Goal: Check status: Check status

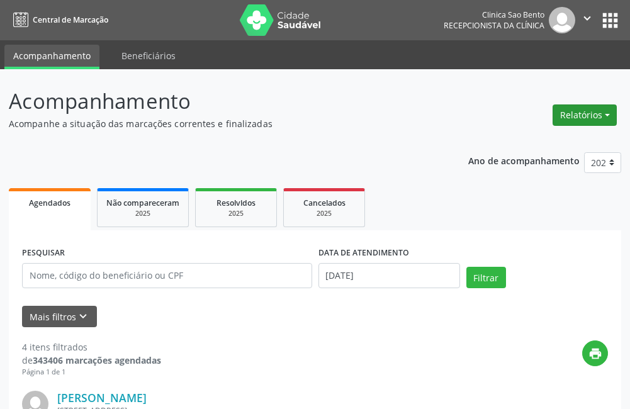
click at [584, 108] on button "Relatórios" at bounding box center [584, 114] width 64 height 21
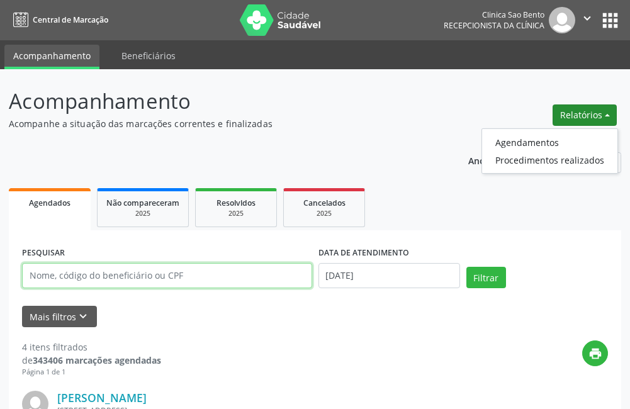
click at [196, 276] on input "text" at bounding box center [167, 275] width 290 height 25
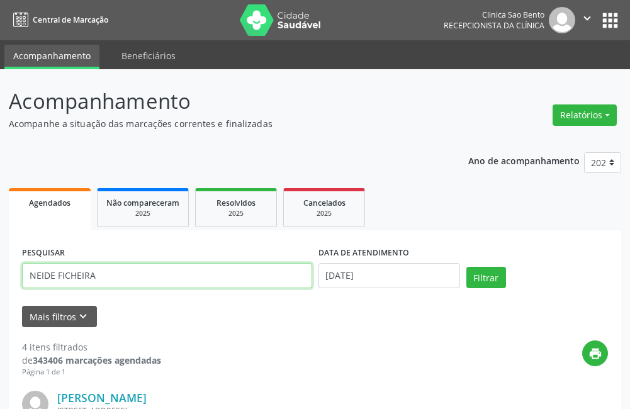
type input "NEIDE FICHEIRA"
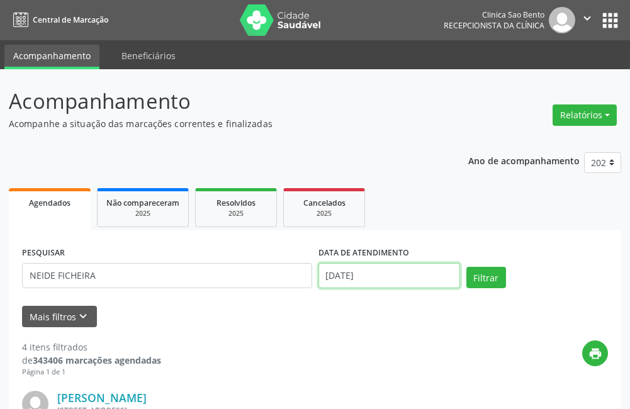
click at [347, 276] on input "[DATE]" at bounding box center [389, 275] width 142 height 25
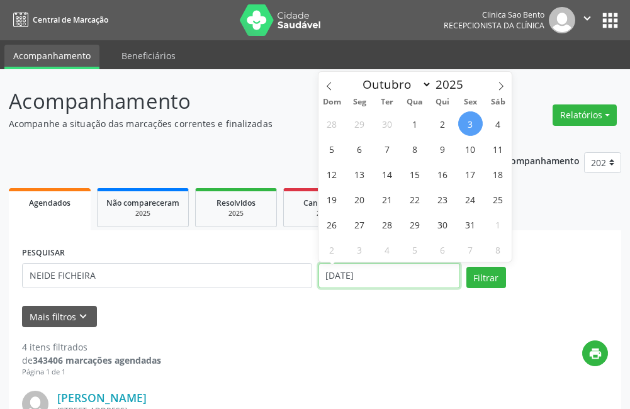
click at [347, 276] on input "[DATE]" at bounding box center [389, 275] width 142 height 25
drag, startPoint x: 347, startPoint y: 276, endPoint x: 374, endPoint y: 275, distance: 26.4
click at [374, 275] on input "[DATE]" at bounding box center [389, 275] width 142 height 25
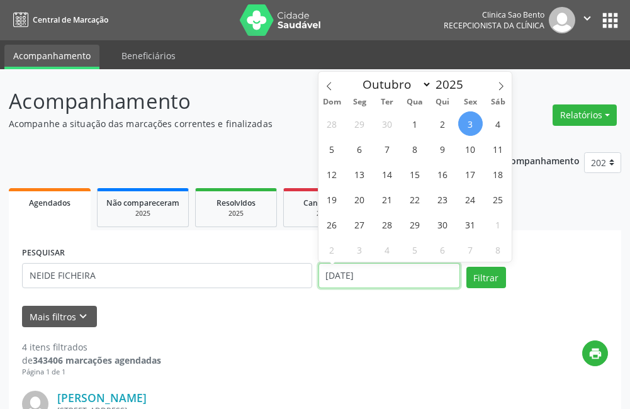
click at [374, 275] on input "[DATE]" at bounding box center [389, 275] width 142 height 25
drag, startPoint x: 374, startPoint y: 275, endPoint x: 356, endPoint y: 274, distance: 17.7
click at [356, 274] on input "[DATE]" at bounding box center [389, 275] width 142 height 25
drag, startPoint x: 356, startPoint y: 274, endPoint x: 348, endPoint y: 274, distance: 8.2
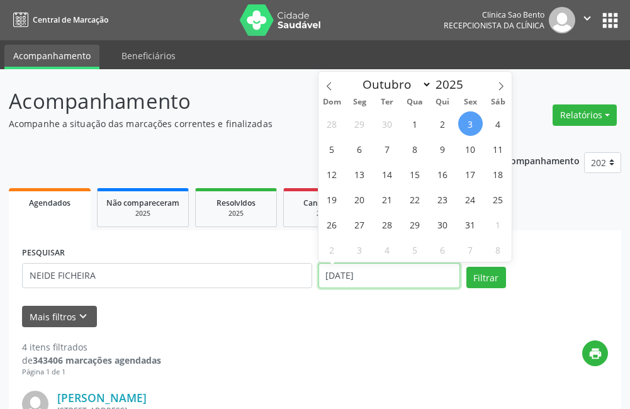
click at [348, 274] on input "[DATE]" at bounding box center [389, 275] width 142 height 25
click at [353, 274] on input "[DATE]" at bounding box center [389, 275] width 142 height 25
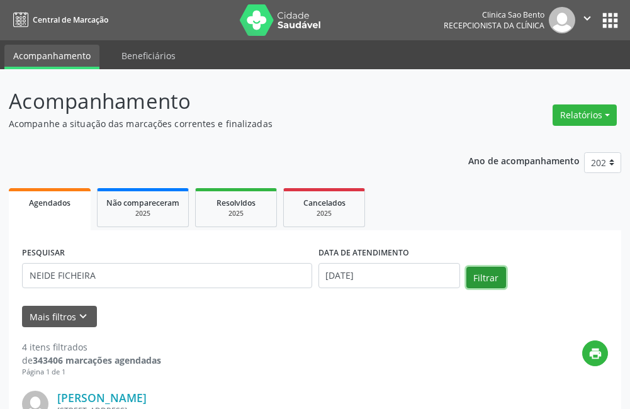
drag, startPoint x: 353, startPoint y: 274, endPoint x: 479, endPoint y: 277, distance: 125.2
click at [479, 277] on button "Filtrar" at bounding box center [486, 277] width 40 height 21
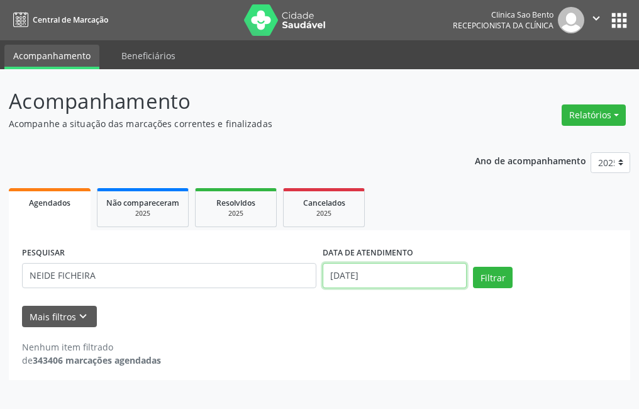
click at [368, 269] on input "[DATE]" at bounding box center [395, 275] width 144 height 25
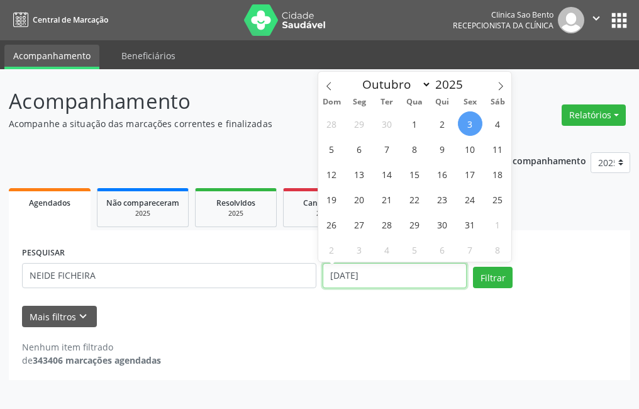
click at [368, 270] on input "[DATE]" at bounding box center [395, 275] width 144 height 25
click at [365, 270] on input "[DATE]" at bounding box center [395, 275] width 144 height 25
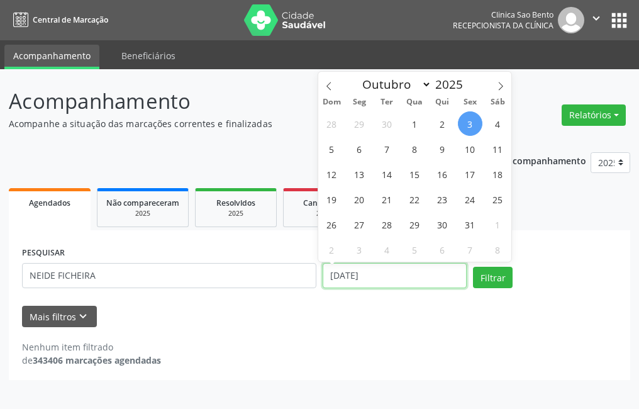
click at [473, 267] on button "Filtrar" at bounding box center [493, 277] width 40 height 21
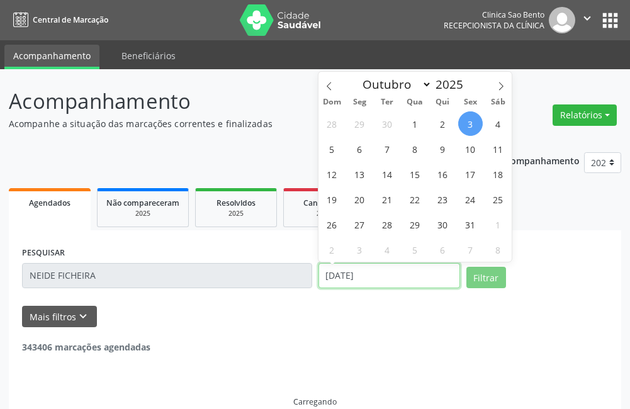
click at [364, 278] on input "[DATE]" at bounding box center [389, 275] width 142 height 25
click at [363, 277] on input "[DATE]" at bounding box center [389, 275] width 142 height 25
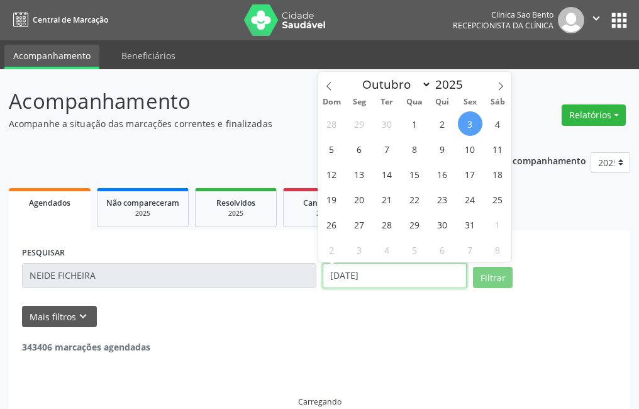
click at [363, 277] on input "[DATE]" at bounding box center [395, 275] width 144 height 25
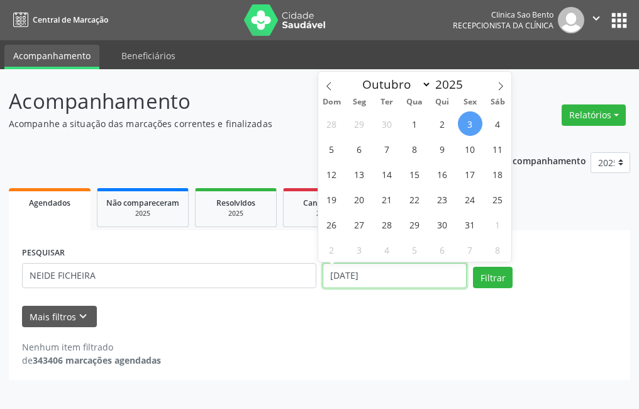
click at [351, 276] on input "[DATE]" at bounding box center [395, 275] width 144 height 25
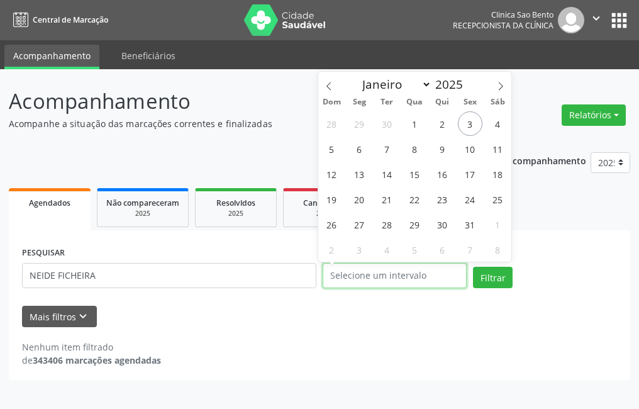
drag, startPoint x: 351, startPoint y: 276, endPoint x: 378, endPoint y: 269, distance: 27.9
click at [378, 269] on input "text" at bounding box center [395, 275] width 144 height 25
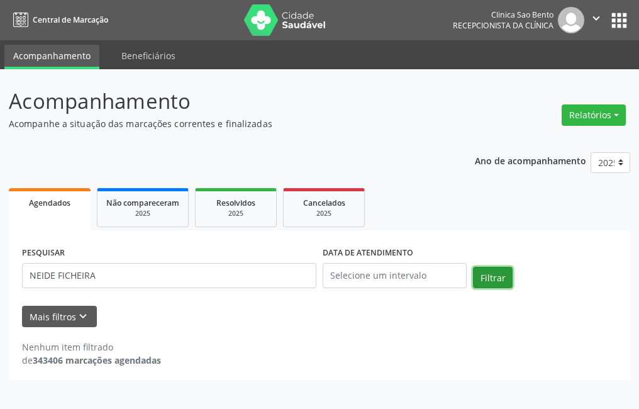
drag, startPoint x: 491, startPoint y: 271, endPoint x: 316, endPoint y: 273, distance: 174.2
click at [491, 271] on button "Filtrar" at bounding box center [493, 277] width 40 height 21
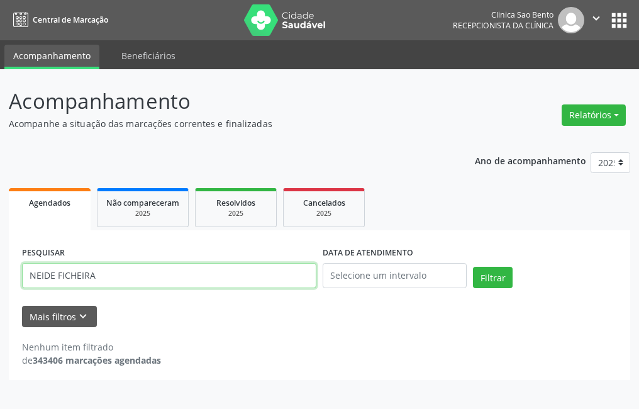
click at [201, 274] on input "NEIDE FICHEIRA" at bounding box center [169, 275] width 294 height 25
click at [108, 272] on input "NEIDE FICHEIRA" at bounding box center [169, 275] width 294 height 25
paste input "[PERSON_NAME]"
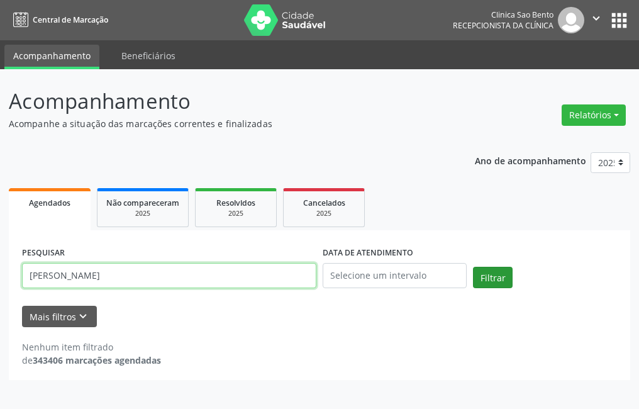
type input "[PERSON_NAME]"
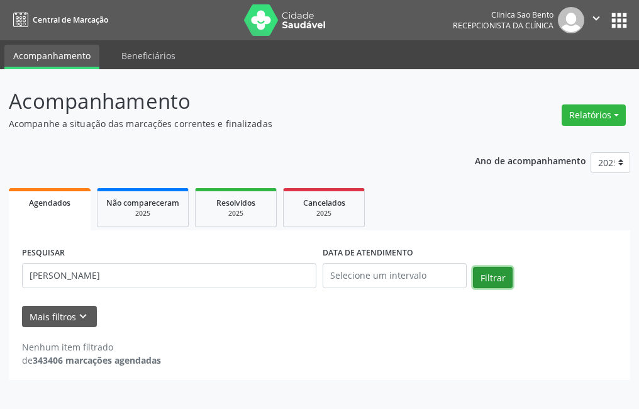
click at [496, 277] on button "Filtrar" at bounding box center [493, 277] width 40 height 21
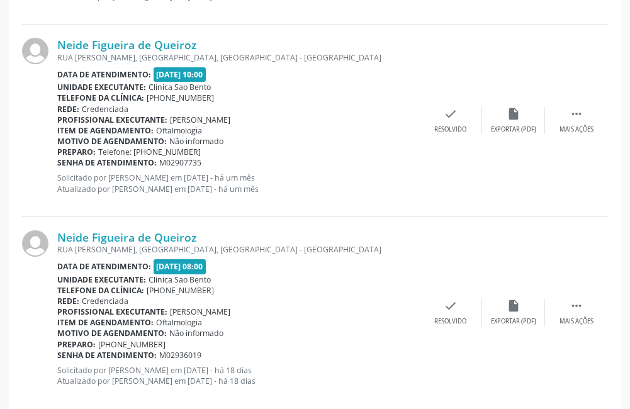
scroll to position [950, 0]
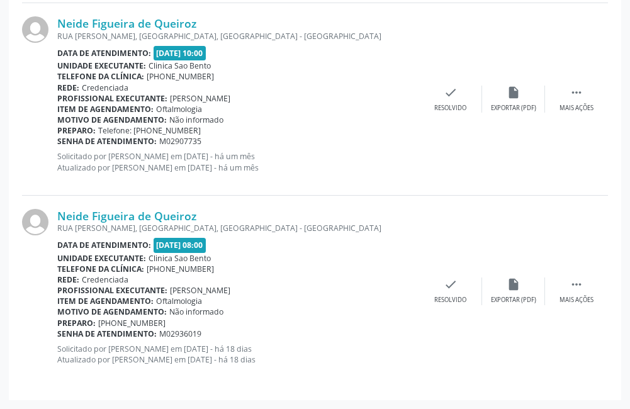
drag, startPoint x: 56, startPoint y: 212, endPoint x: 374, endPoint y: 358, distance: 349.5
click at [374, 358] on div "Neide Figueira de Queiroz RUA [PERSON_NAME], [GEOGRAPHIC_DATA], [GEOGRAPHIC_DAT…" at bounding box center [315, 291] width 586 height 191
drag, startPoint x: 374, startPoint y: 358, endPoint x: 277, endPoint y: 247, distance: 147.6
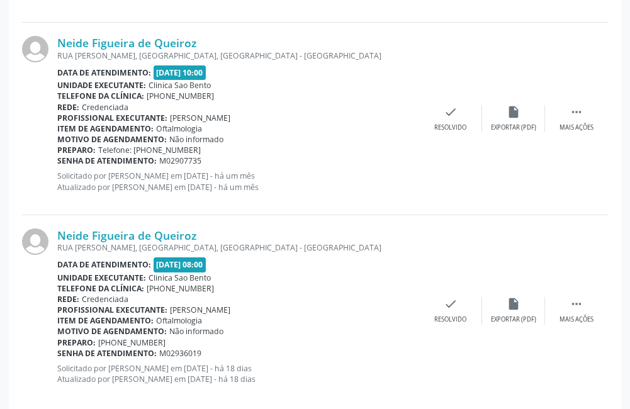
click at [376, 216] on div "Neide Figueira de Queiroz RUA [PERSON_NAME], [GEOGRAPHIC_DATA], [GEOGRAPHIC_DAT…" at bounding box center [315, 310] width 586 height 191
